Goal: Task Accomplishment & Management: Use online tool/utility

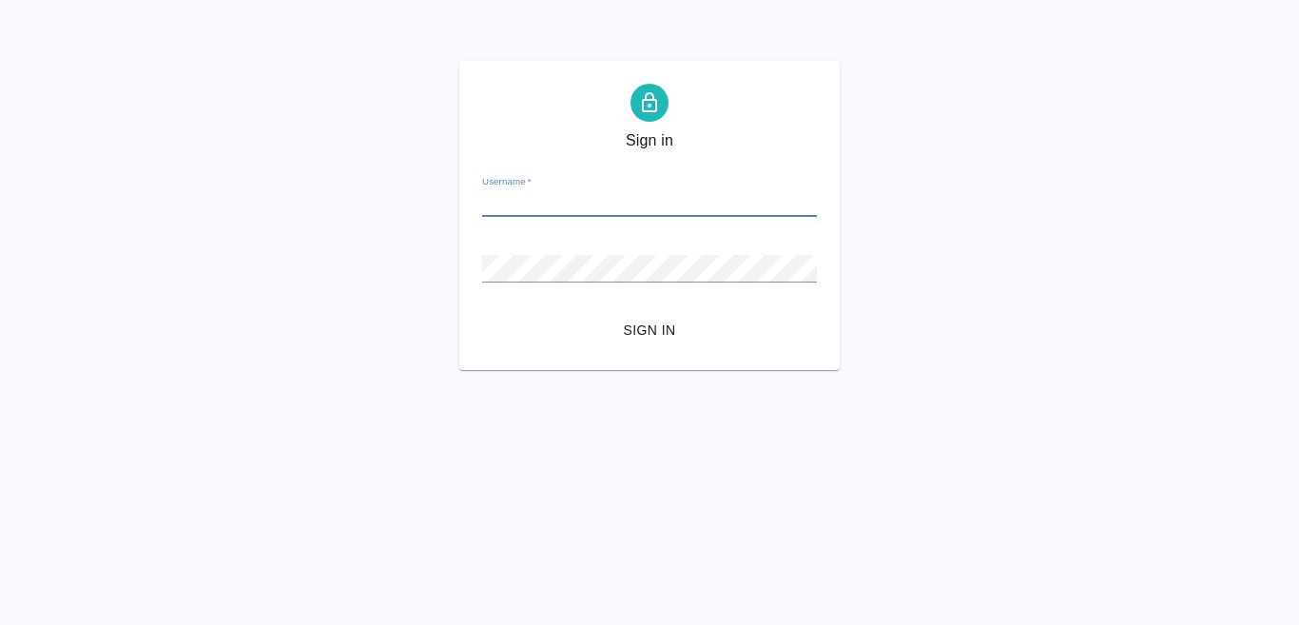
click at [497, 202] on input "Username   *" at bounding box center [649, 203] width 335 height 27
type input "[EMAIL_ADDRESS][DOMAIN_NAME]"
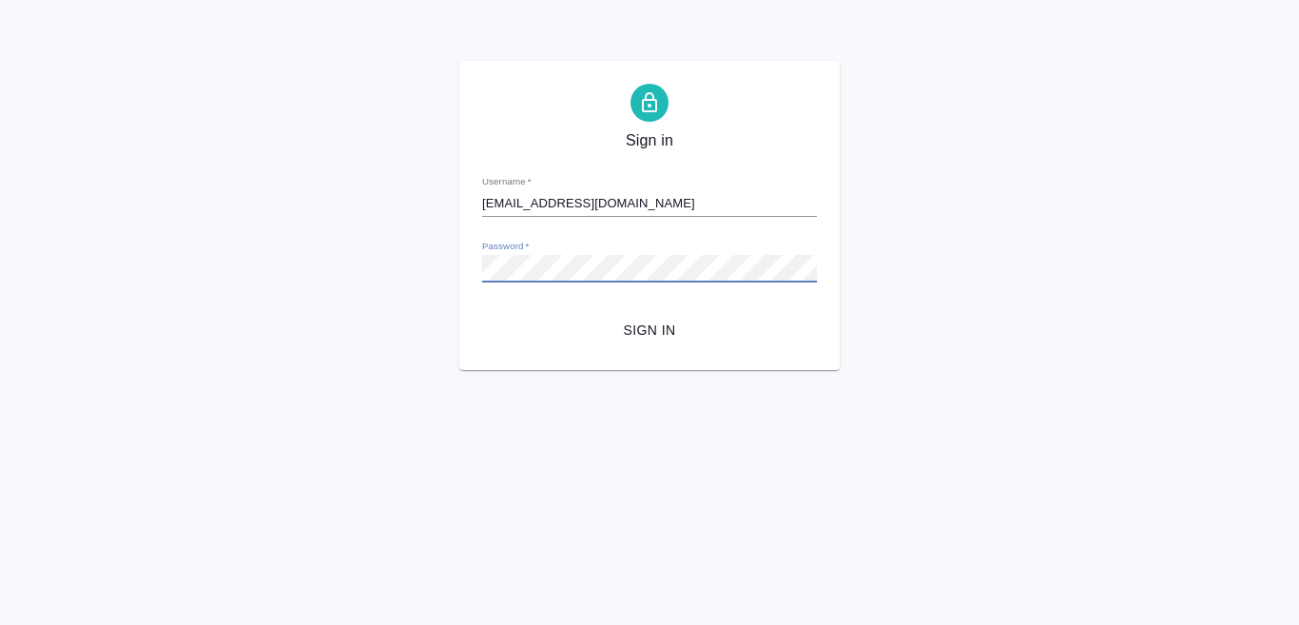
click at [482, 313] on button "Sign in" at bounding box center [649, 330] width 335 height 35
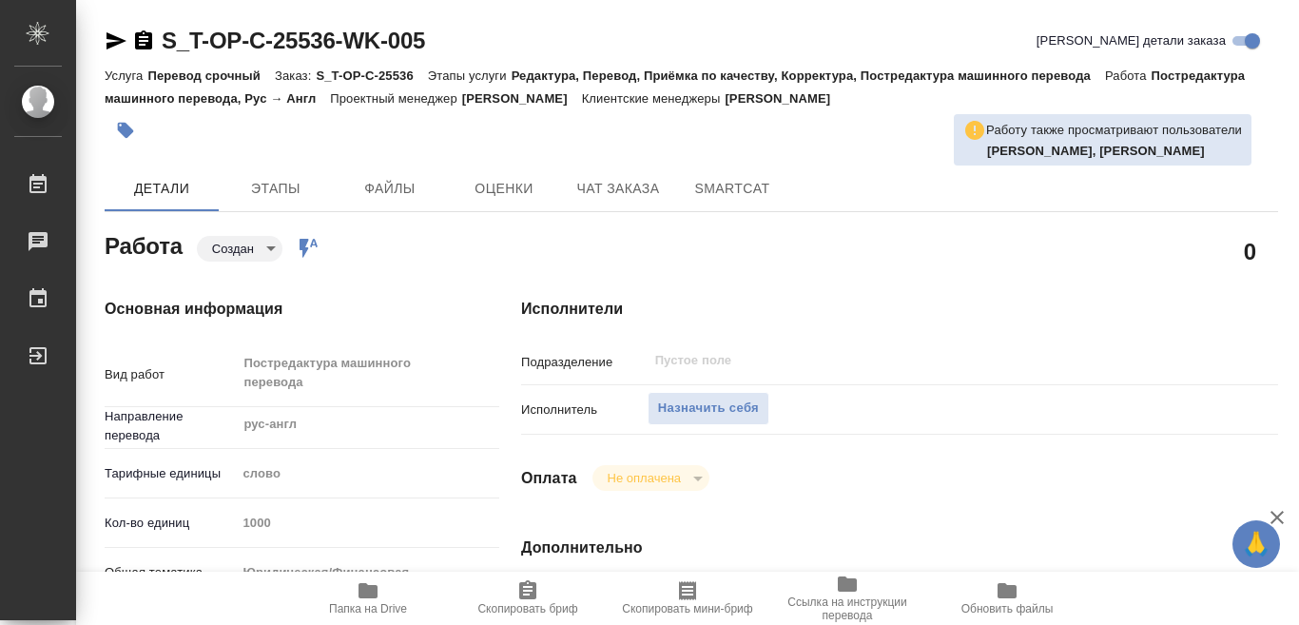
click at [370, 592] on icon "button" at bounding box center [368, 590] width 19 height 15
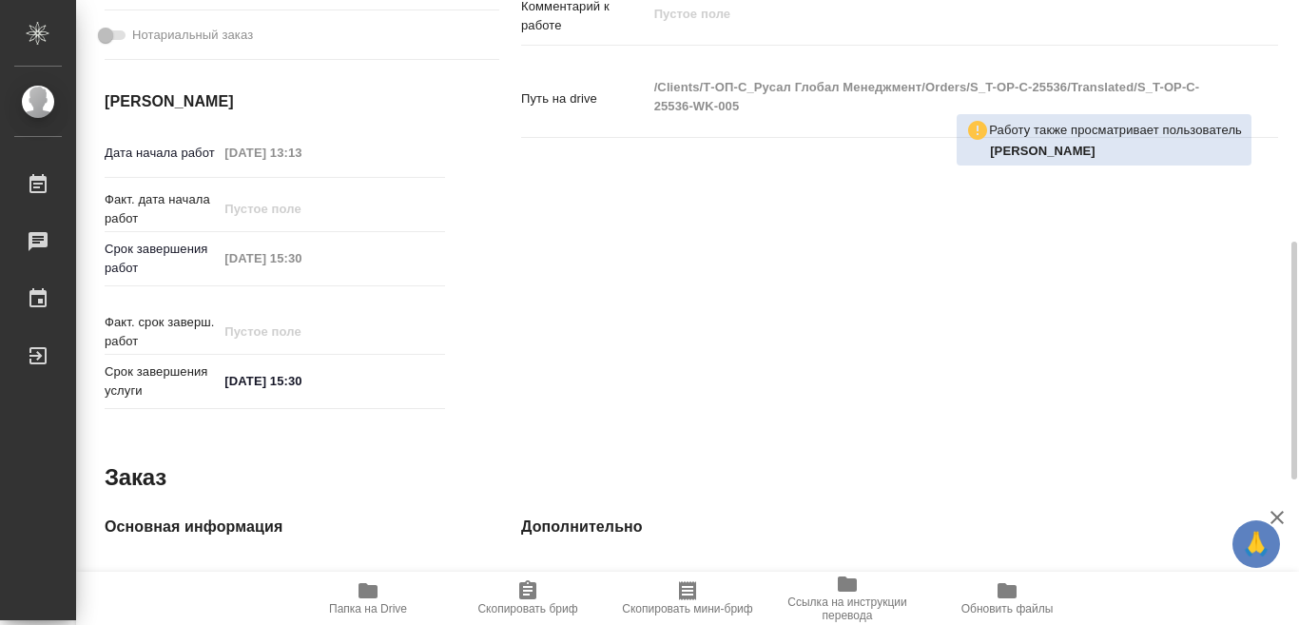
scroll to position [351, 0]
